Goal: Information Seeking & Learning: Learn about a topic

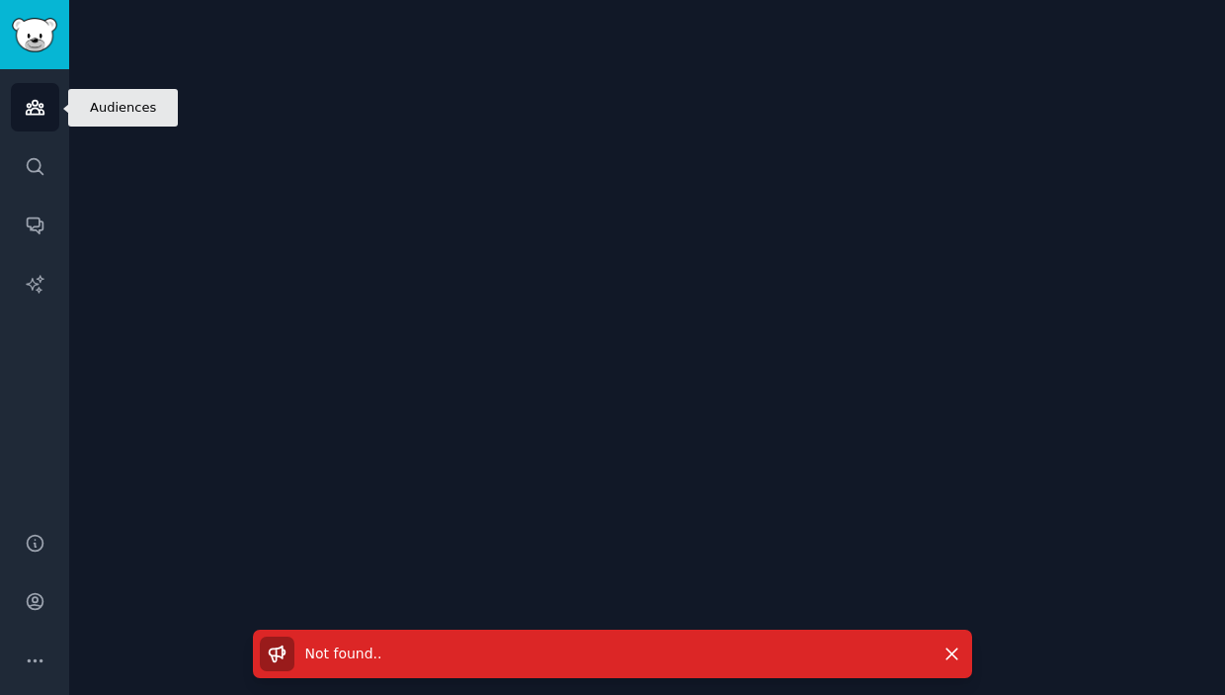
click at [21, 122] on link "Audiences" at bounding box center [35, 107] width 48 height 48
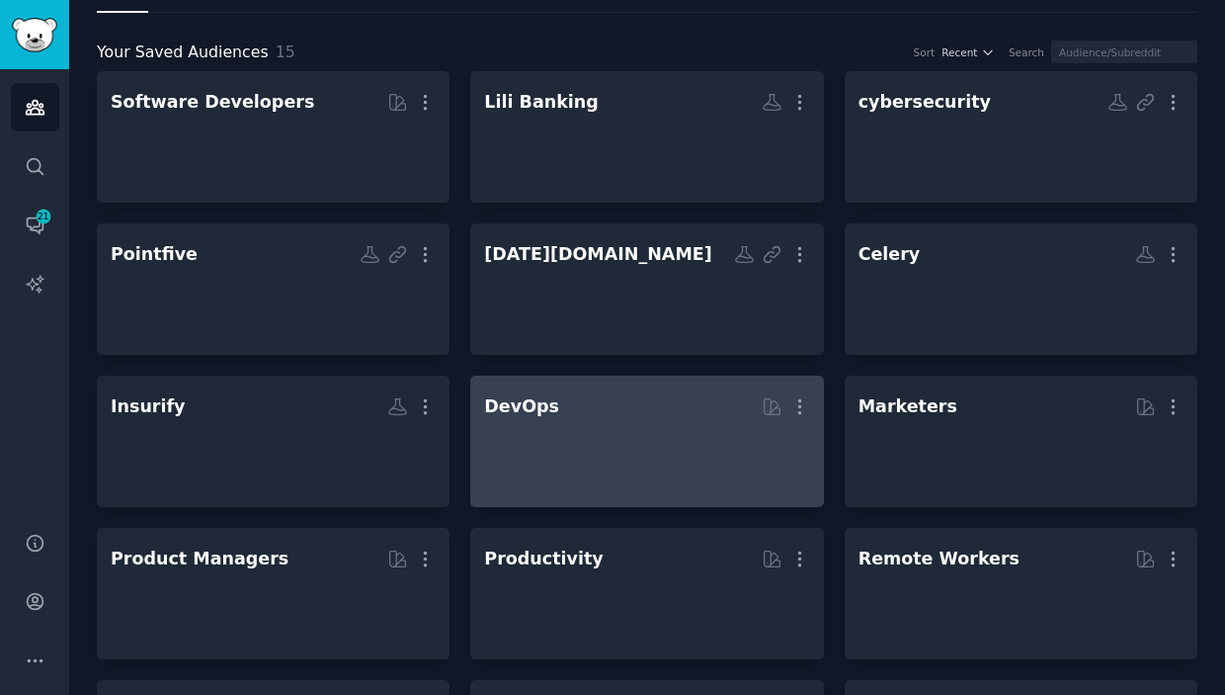
scroll to position [99, 0]
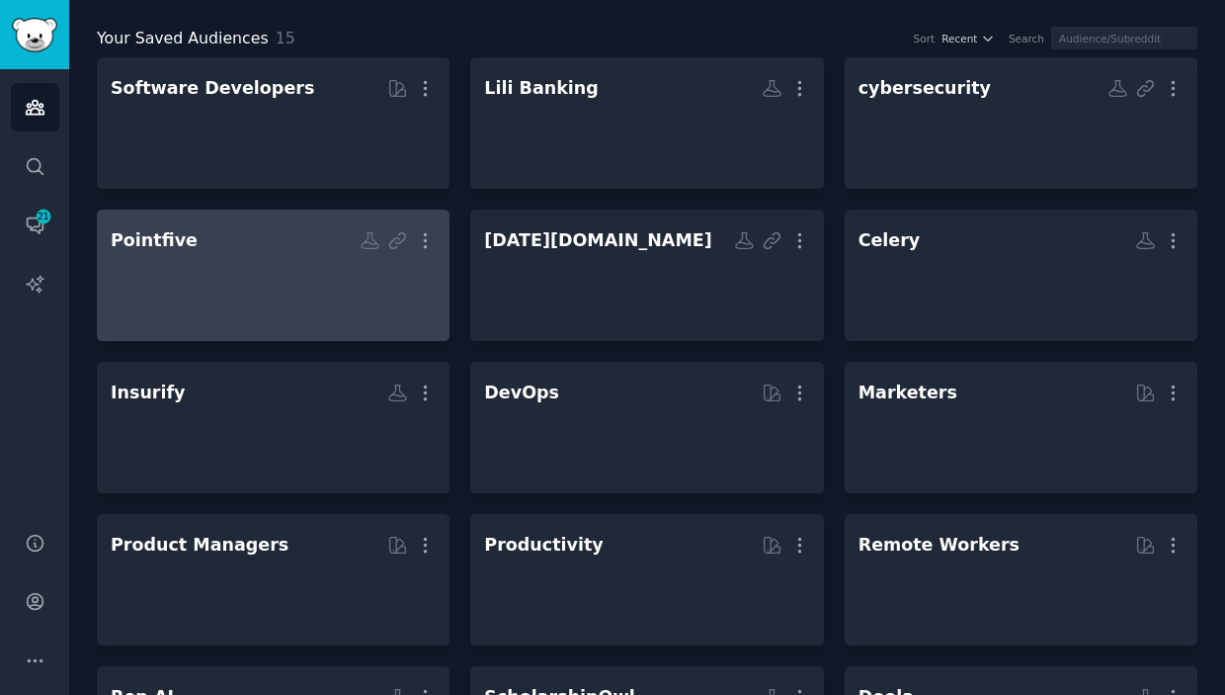
click at [354, 287] on div at bounding box center [273, 292] width 325 height 69
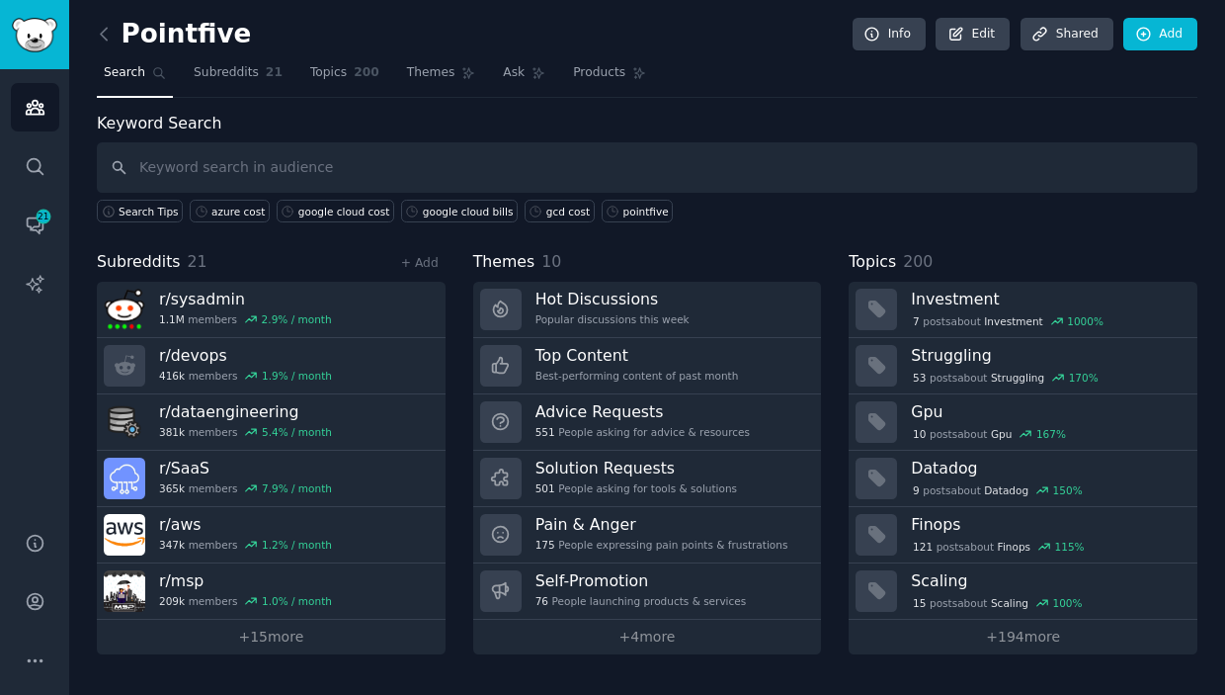
click at [379, 167] on input "text" at bounding box center [647, 167] width 1101 height 50
type input "cost"
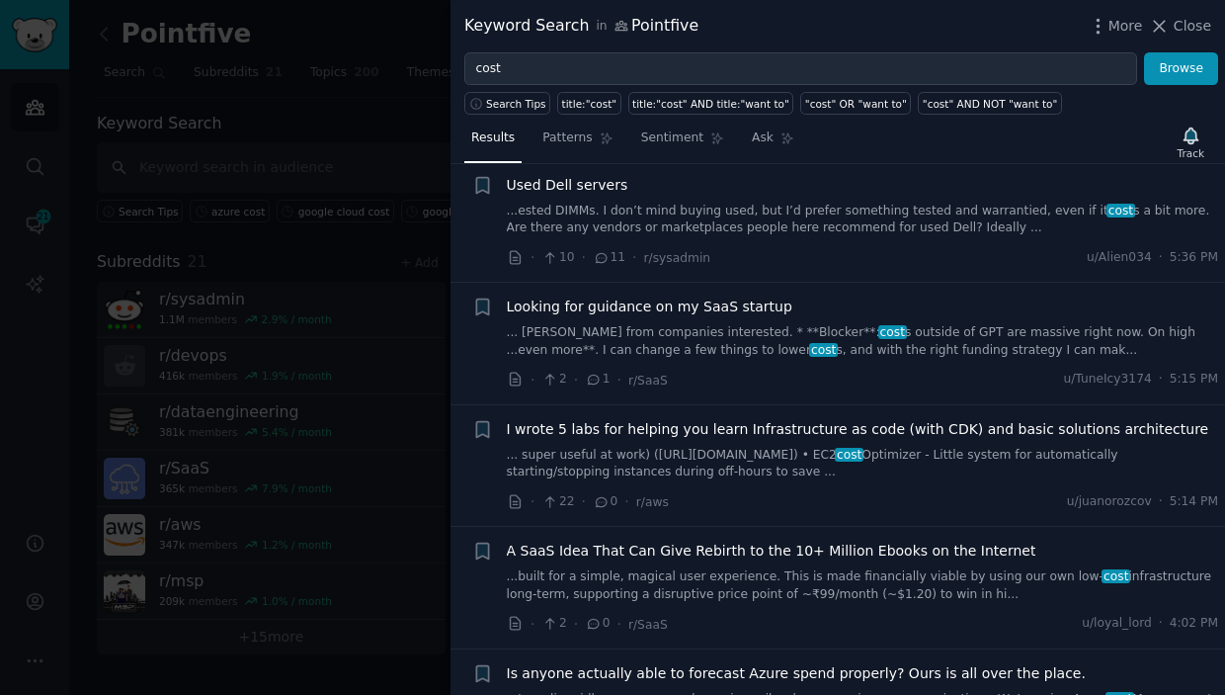
scroll to position [279, 0]
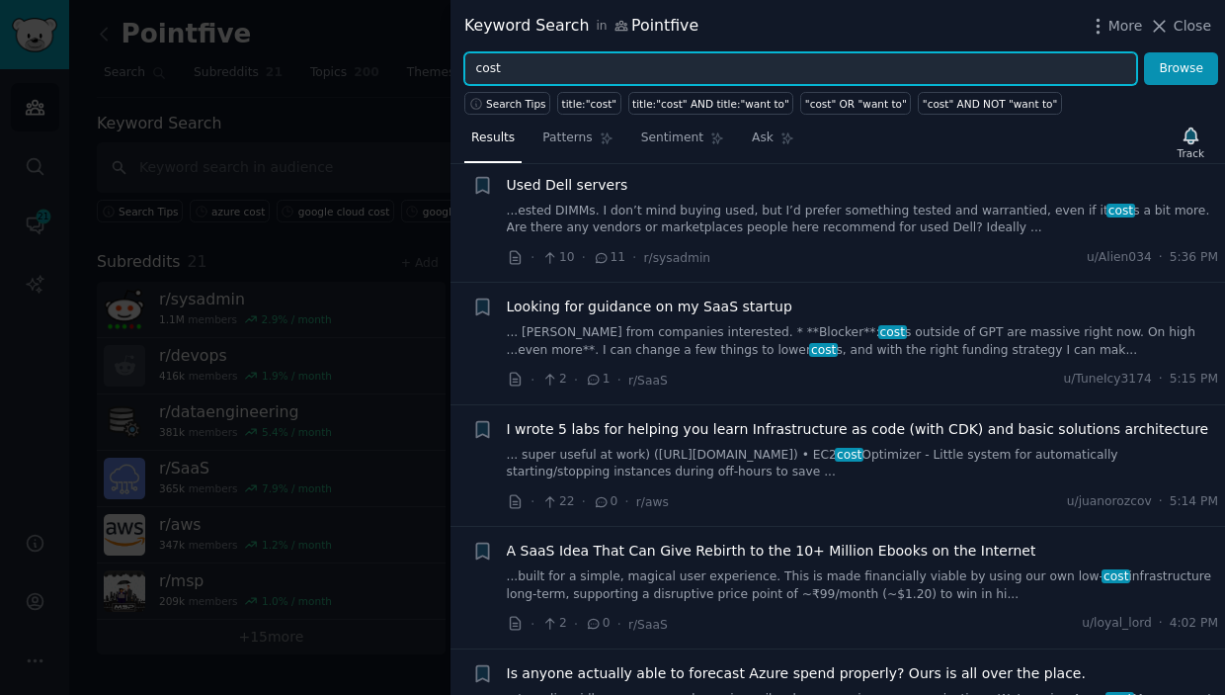
click at [588, 58] on input "cost" at bounding box center [800, 69] width 673 height 34
type input "aws cost"
click at [1144, 52] on button "Browse" at bounding box center [1181, 69] width 74 height 34
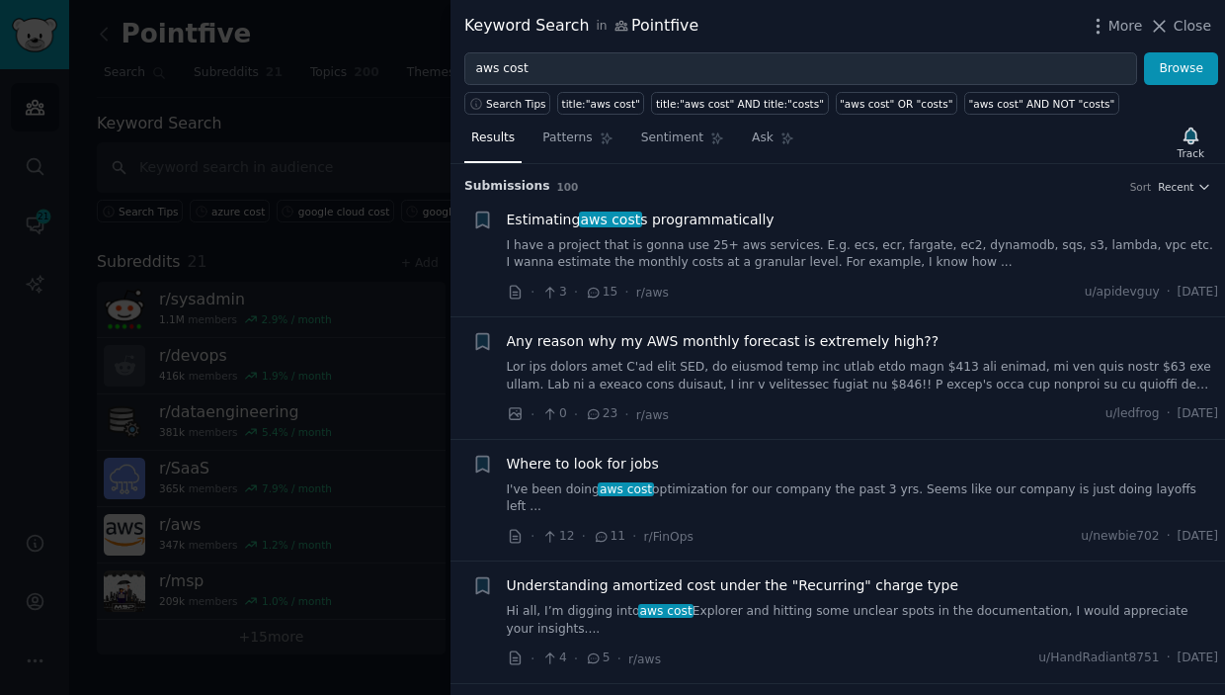
click at [754, 211] on span "Estimating aws cost s programmatically" at bounding box center [641, 219] width 268 height 21
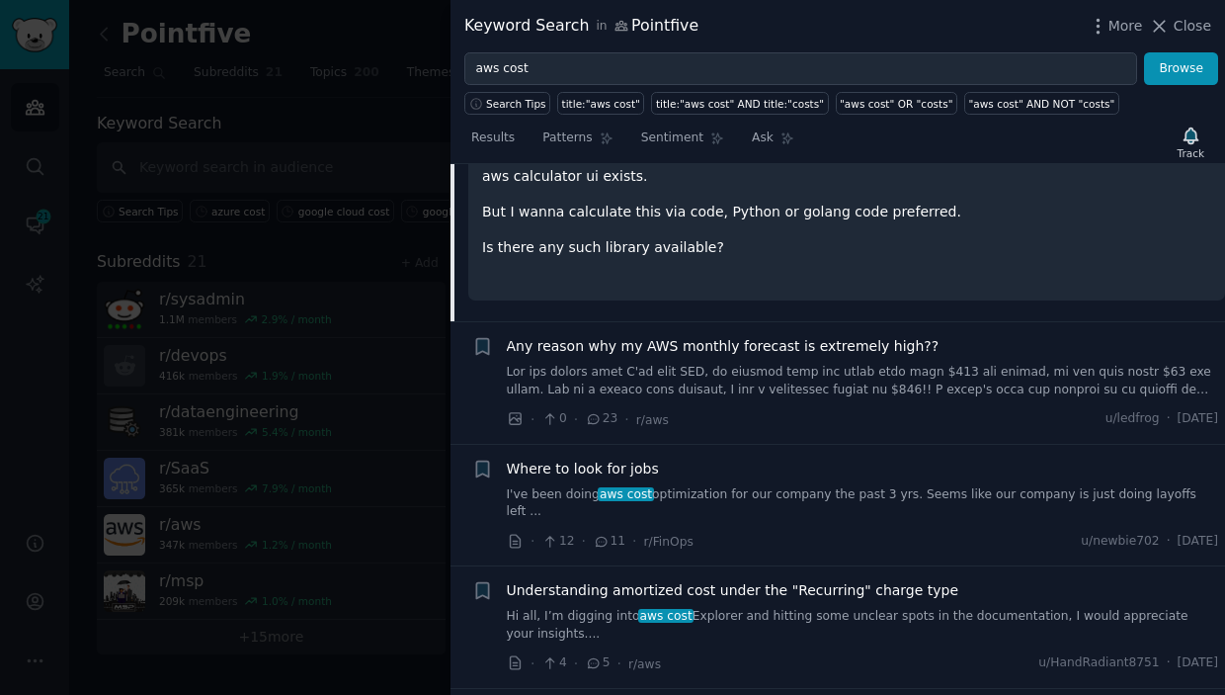
scroll to position [437, 0]
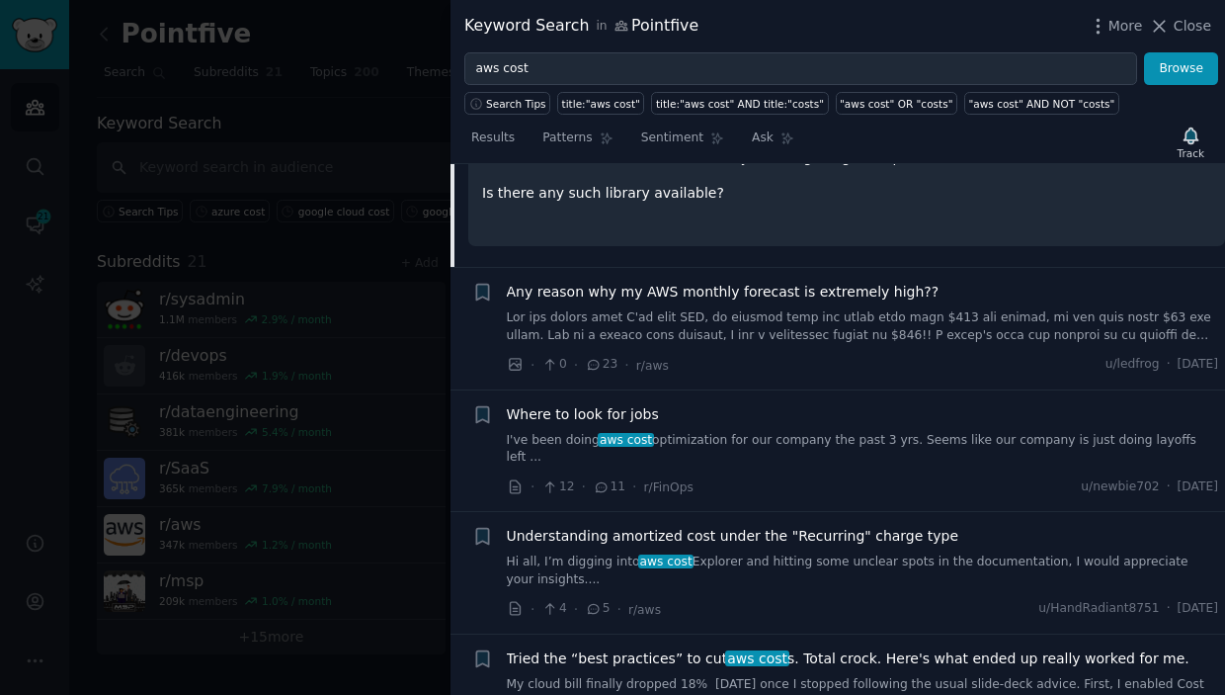
click at [844, 312] on link at bounding box center [863, 326] width 712 height 35
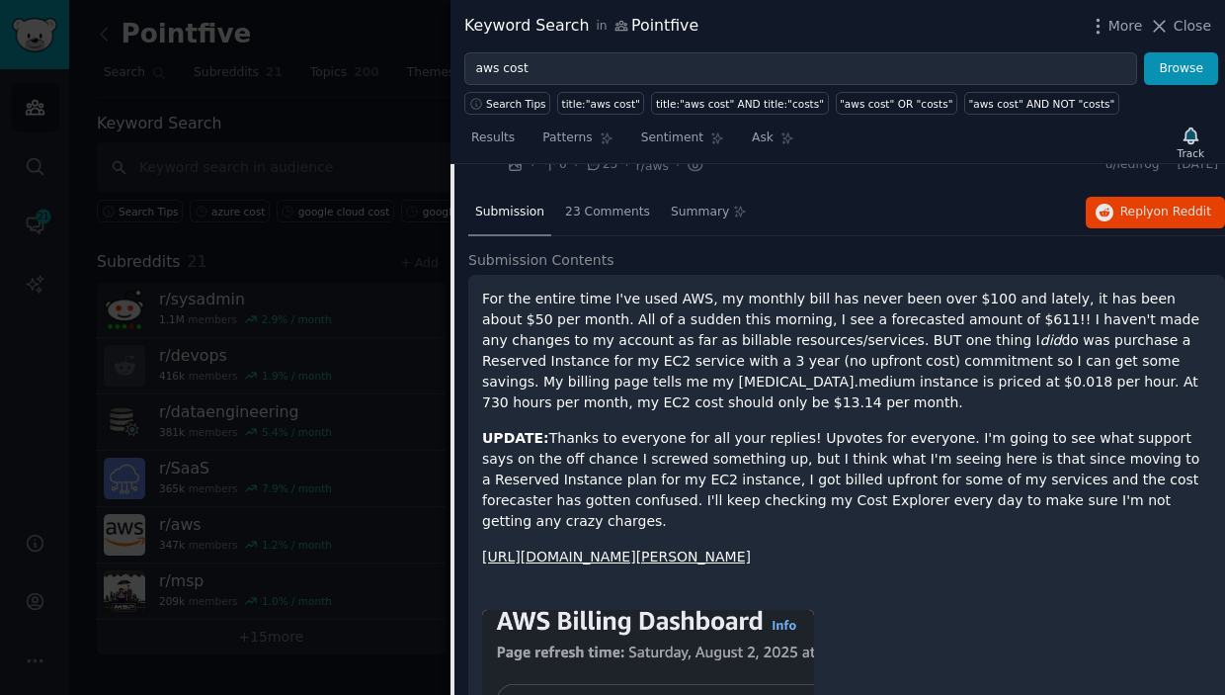
scroll to position [152, 0]
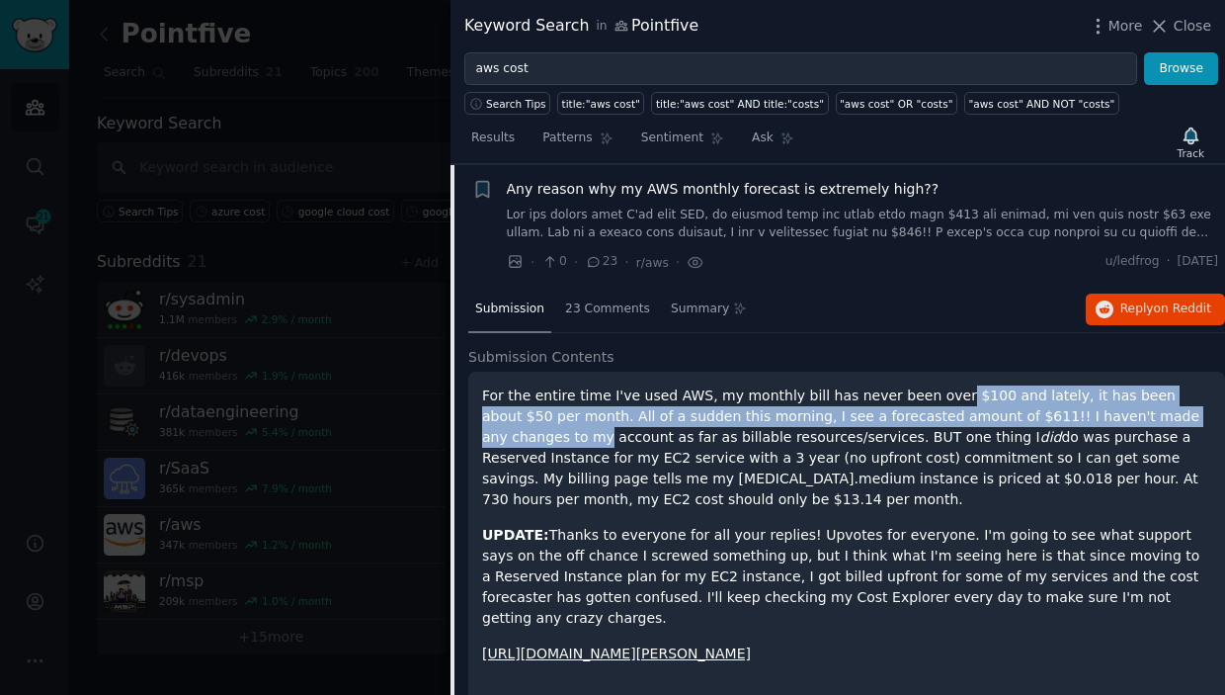
drag, startPoint x: 931, startPoint y: 391, endPoint x: 1174, endPoint y: 417, distance: 244.4
click at [1174, 417] on p "For the entire time I've used AWS, my monthly bill has never been over $100 and…" at bounding box center [846, 447] width 729 height 124
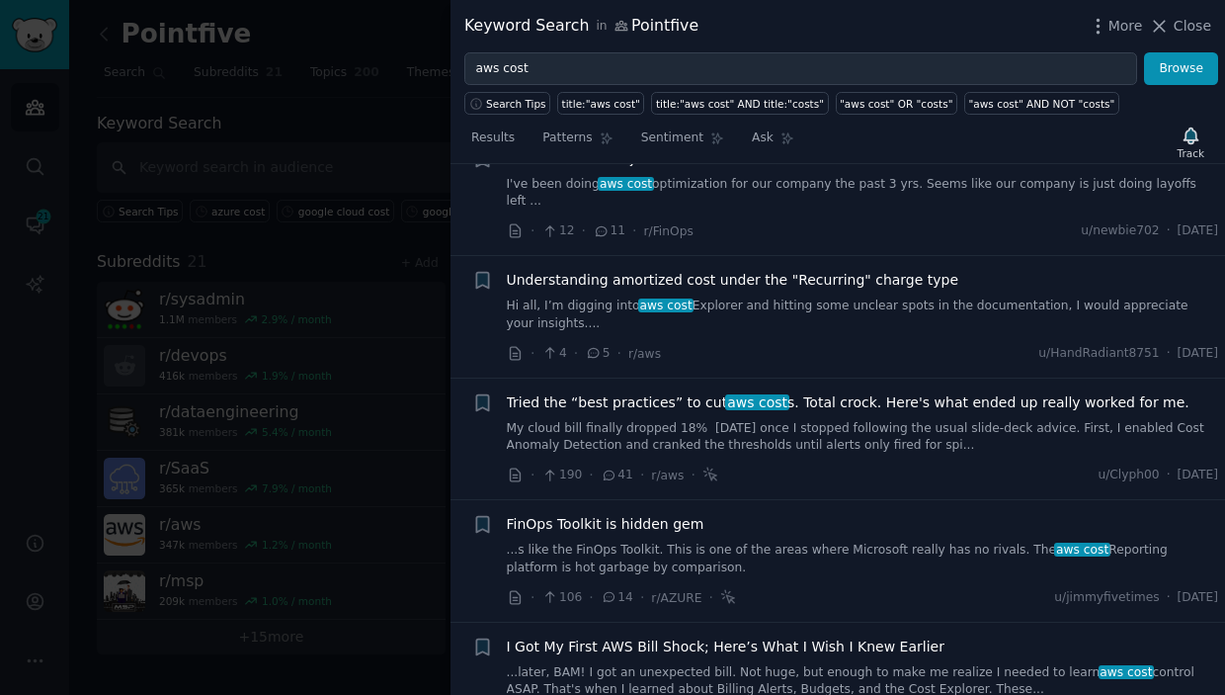
scroll to position [1168, 0]
click at [818, 421] on link "My cloud bill finally dropped 18% in two weeks once I stopped following the usu…" at bounding box center [863, 438] width 712 height 35
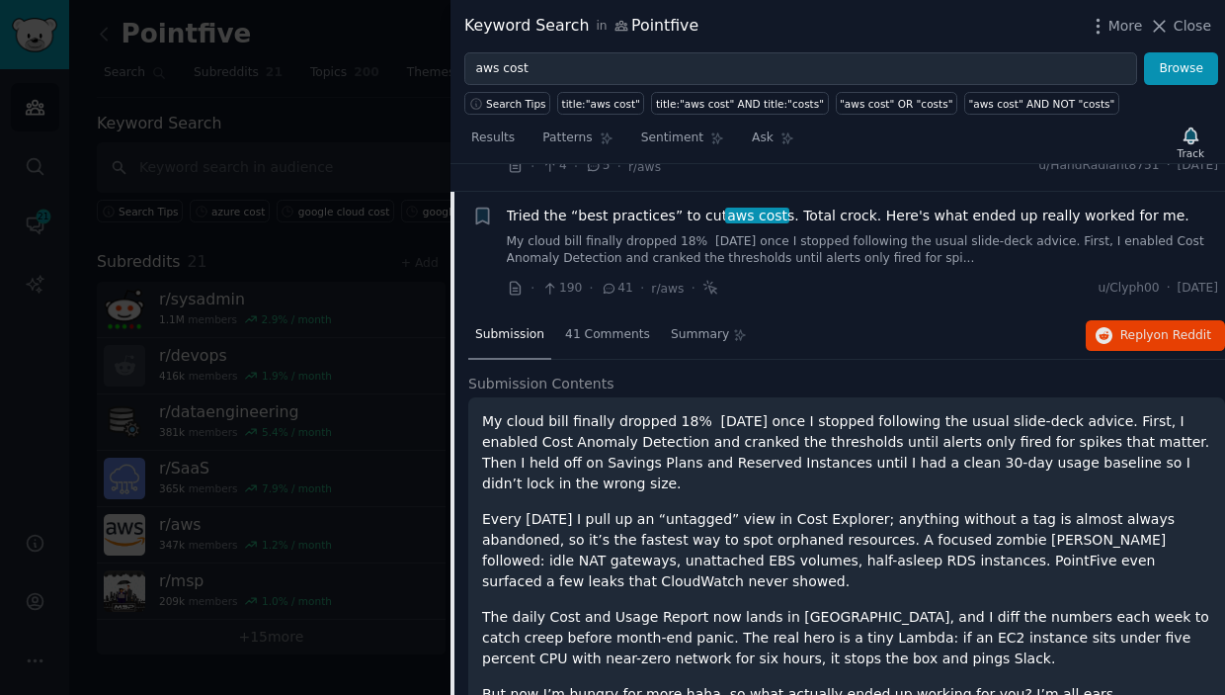
scroll to position [500, 0]
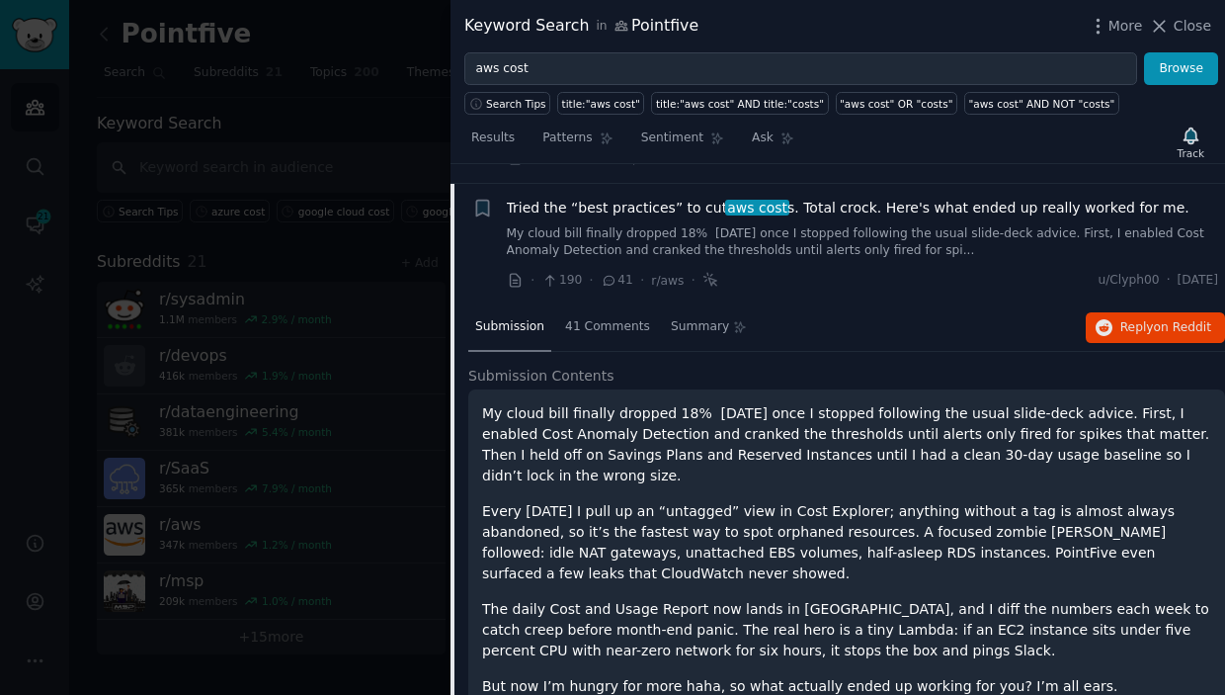
drag, startPoint x: 655, startPoint y: 193, endPoint x: 197, endPoint y: 2, distance: 496.5
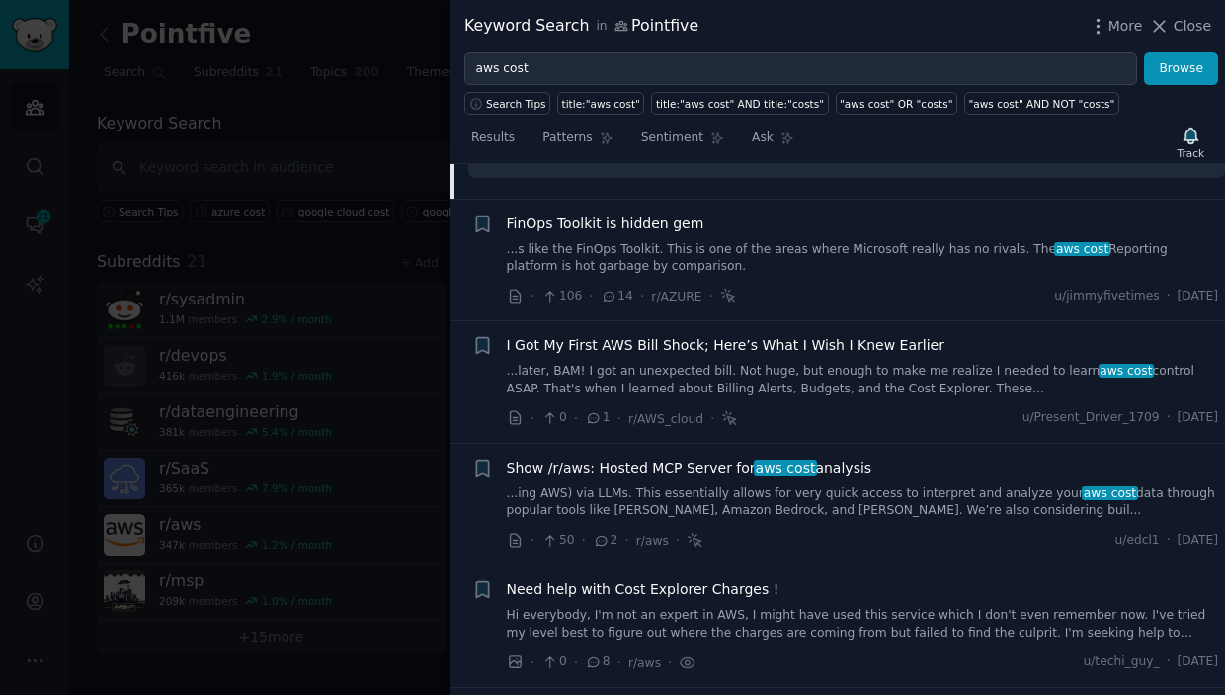
scroll to position [1143, 0]
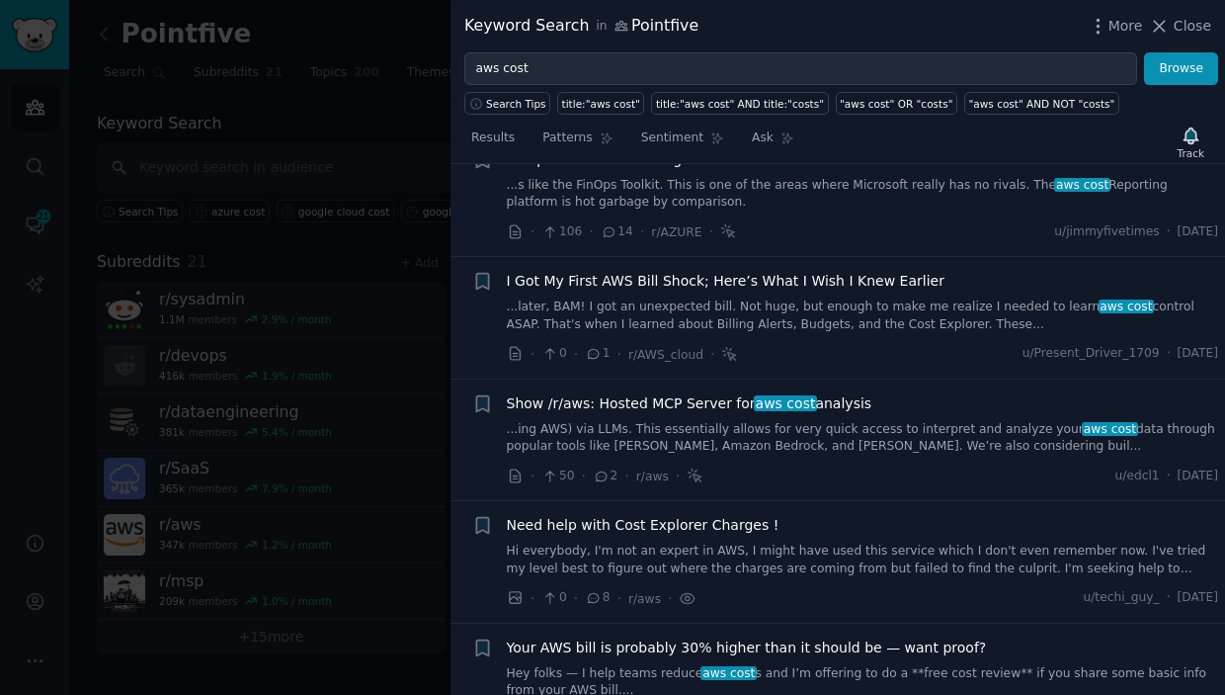
click at [807, 271] on span "I Got My First AWS Bill Shock; Here’s What I Wish I Knew Earlier" at bounding box center [726, 281] width 438 height 21
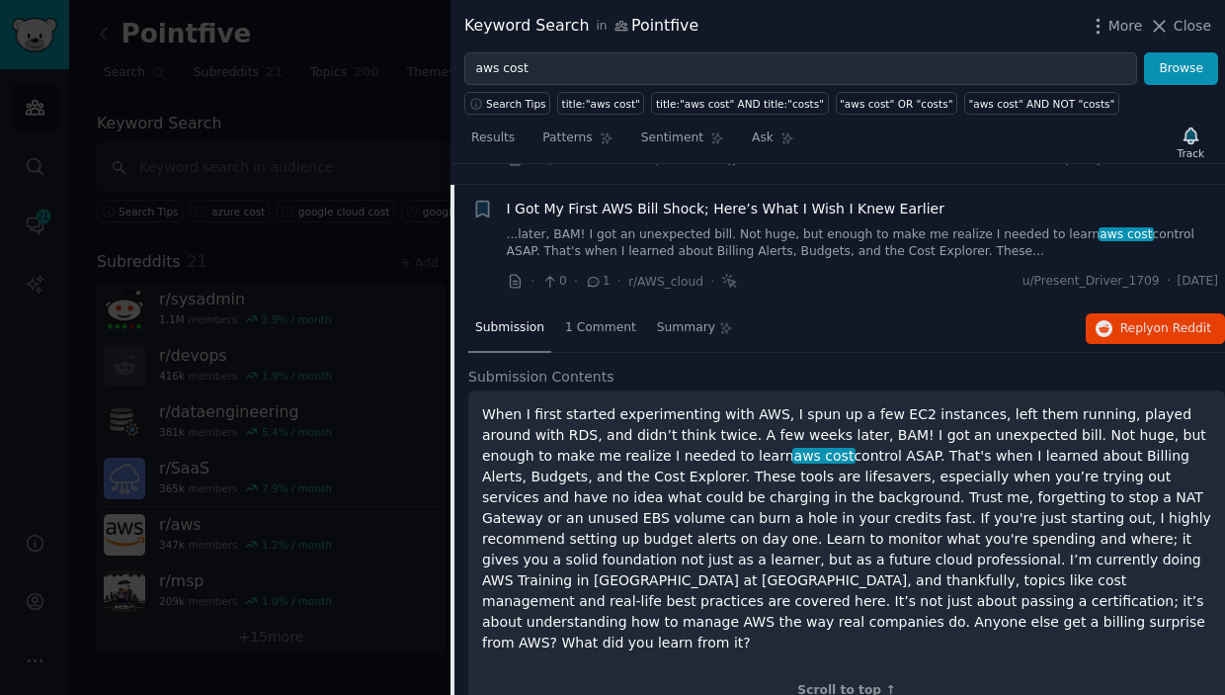
scroll to position [744, 0]
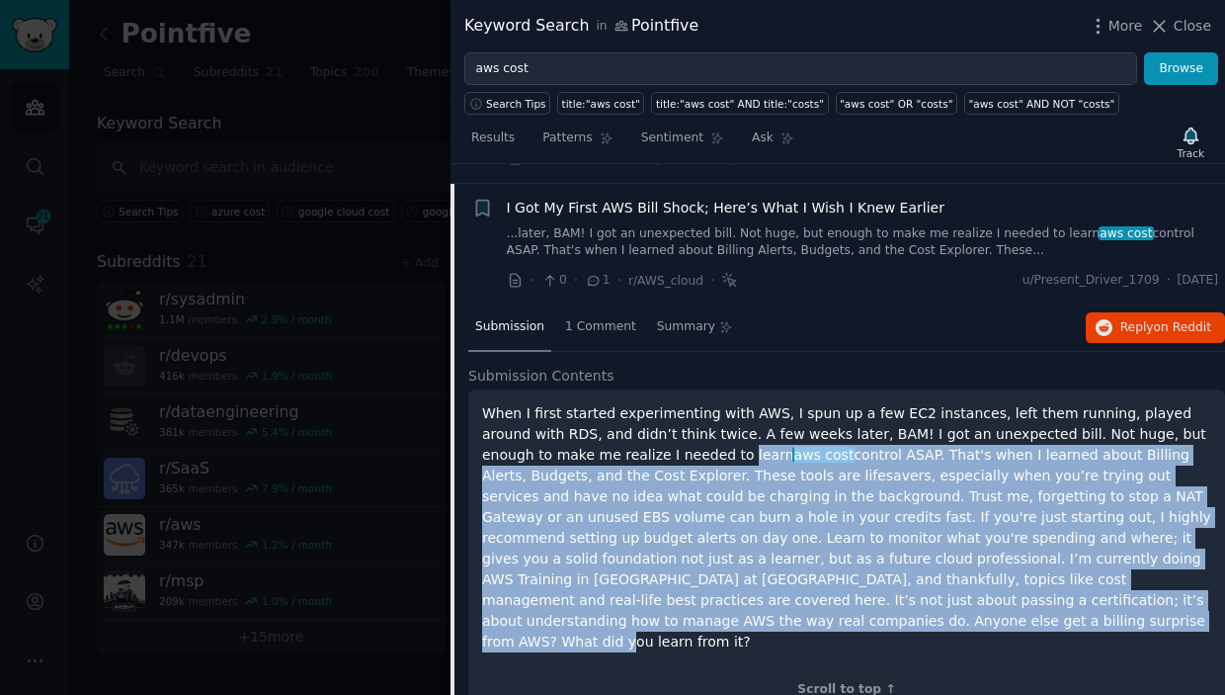
drag, startPoint x: 626, startPoint y: 431, endPoint x: 921, endPoint y: 591, distance: 335.1
click at [921, 591] on p "When I first started experimenting with AWS, I spun up a few EC2 instances, lef…" at bounding box center [846, 527] width 729 height 249
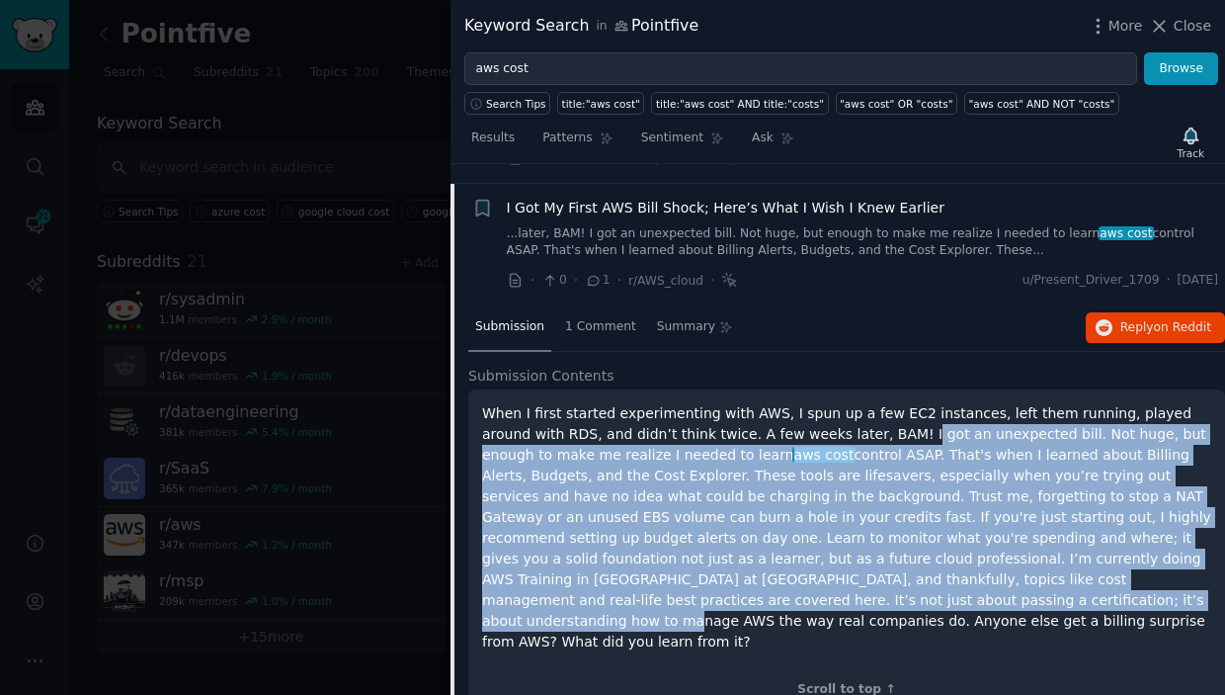
drag, startPoint x: 854, startPoint y: 411, endPoint x: 721, endPoint y: 525, distance: 174.5
click at [763, 569] on p "When I first started experimenting with AWS, I spun up a few EC2 instances, lef…" at bounding box center [846, 527] width 729 height 249
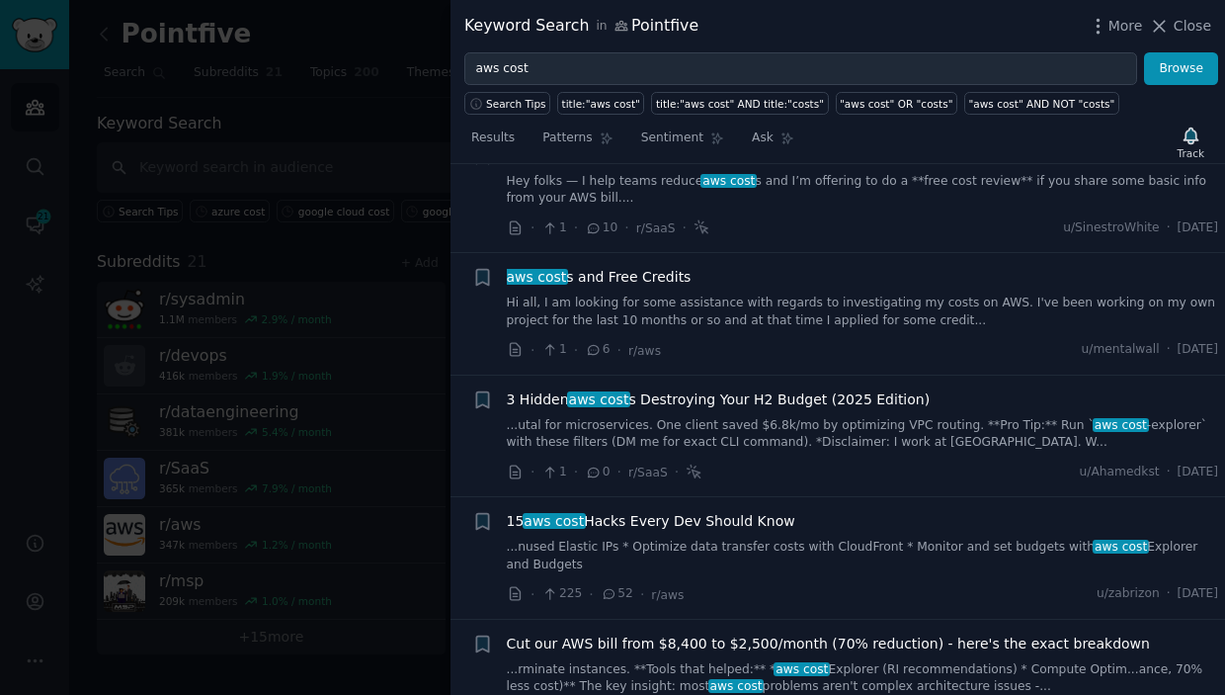
scroll to position [1599, 0]
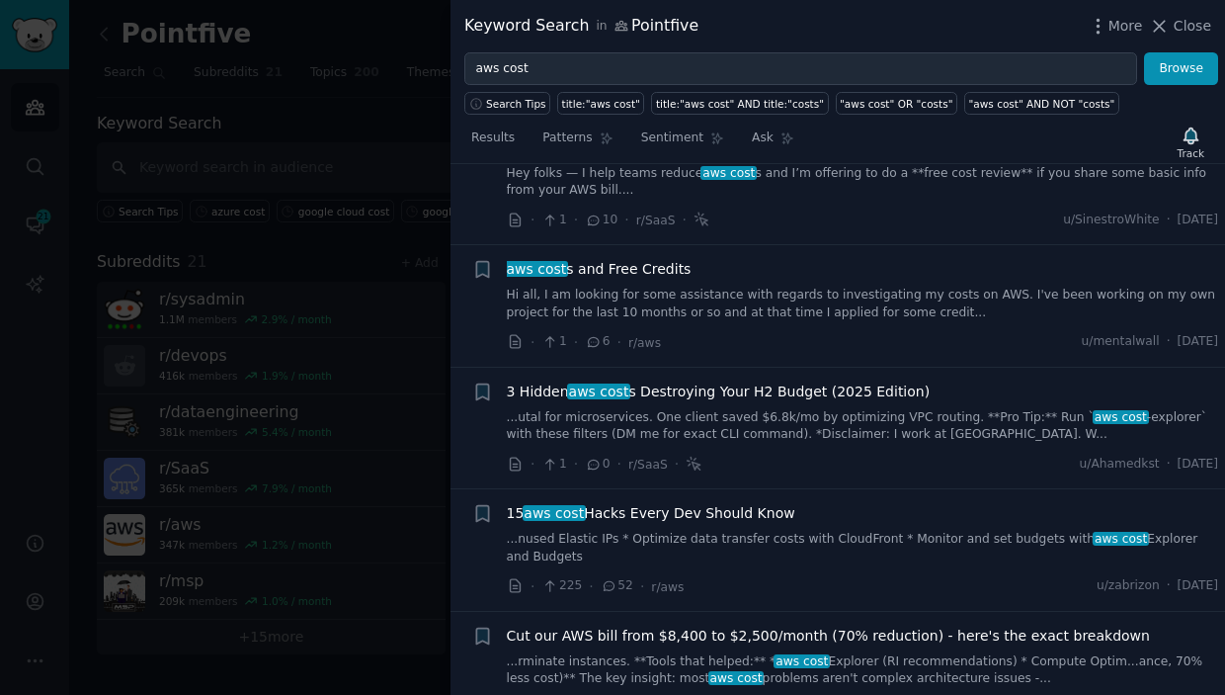
click at [783, 381] on span "3 Hidden aws cost s Destroying Your H2 Budget (2025 Edition)" at bounding box center [719, 391] width 424 height 21
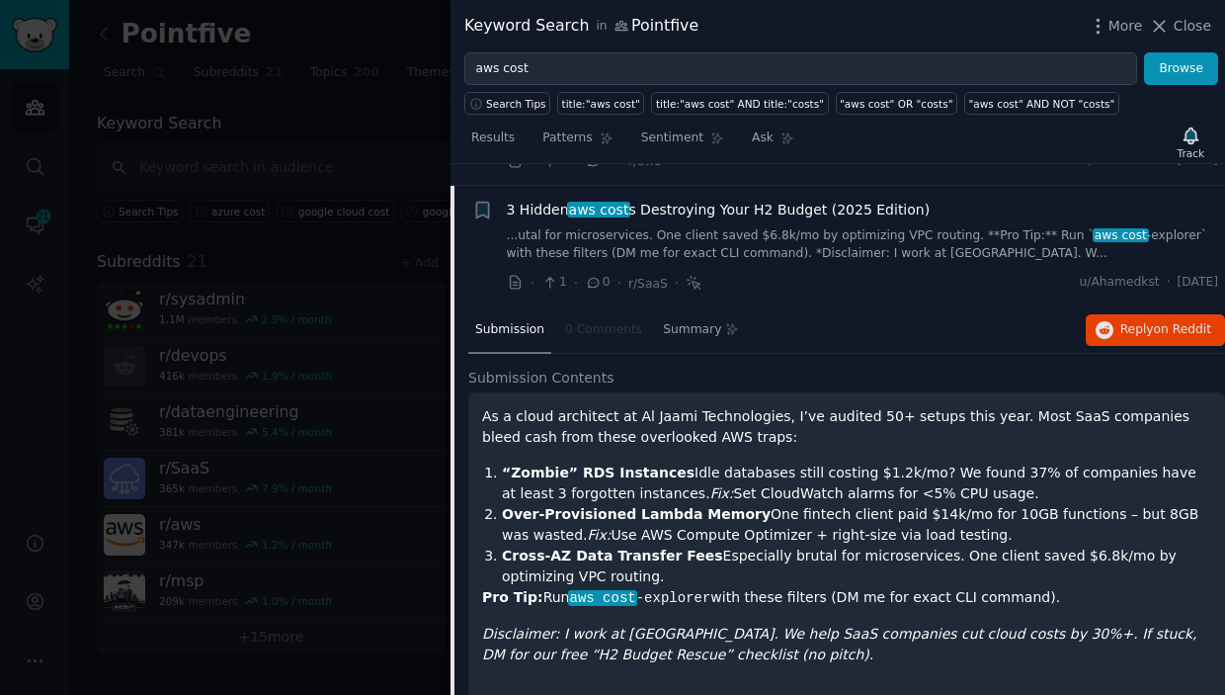
scroll to position [1352, 0]
click at [1112, 314] on button "Reply on Reddit" at bounding box center [1155, 330] width 139 height 32
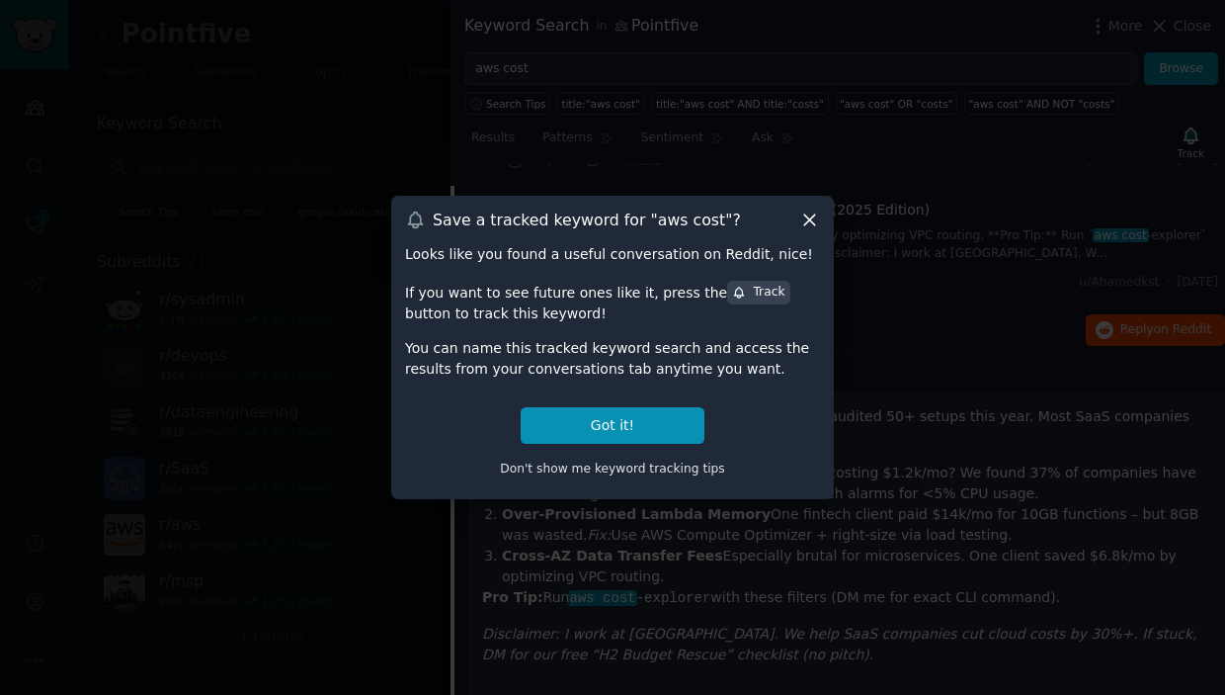
click at [815, 223] on icon at bounding box center [809, 219] width 21 height 21
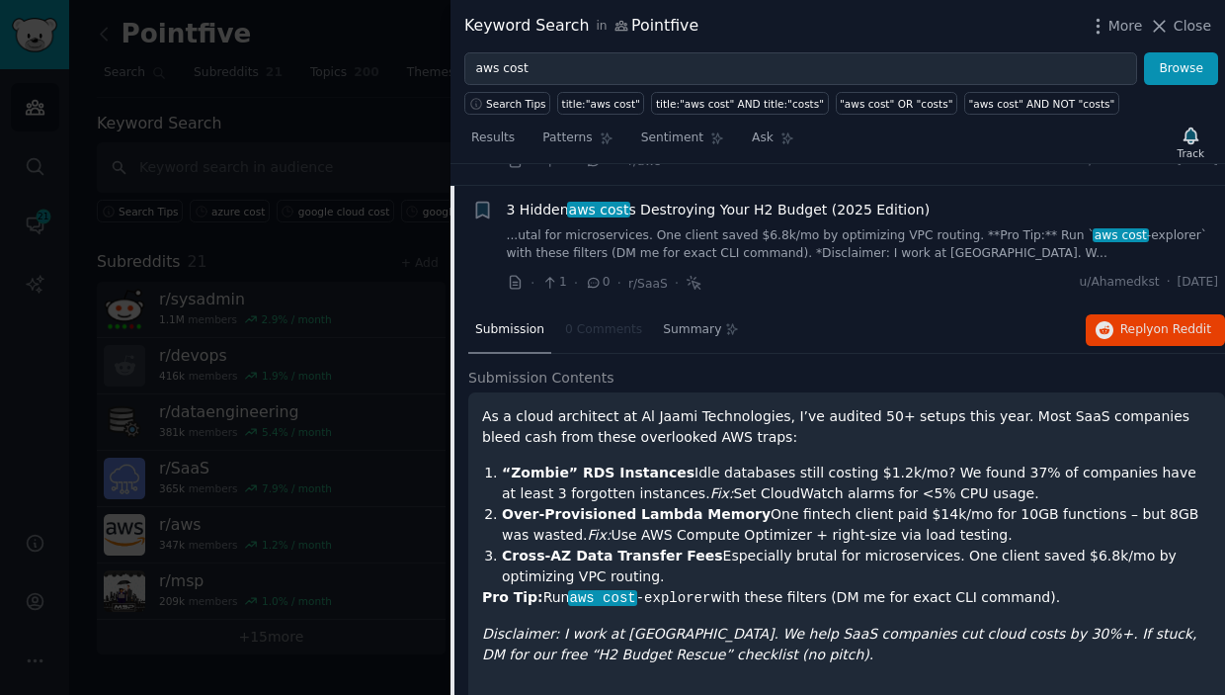
click at [1175, 23] on span "Close" at bounding box center [1193, 26] width 38 height 21
